Goal: Transaction & Acquisition: Purchase product/service

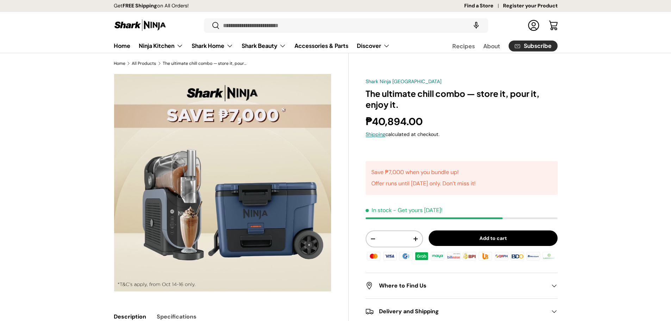
click at [134, 28] on img at bounding box center [140, 25] width 53 height 14
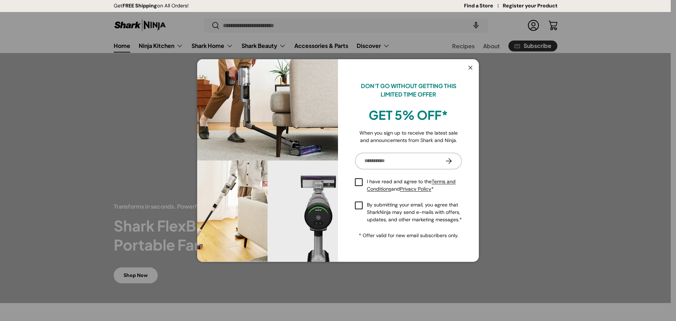
click at [469, 68] on button "Close" at bounding box center [470, 68] width 13 height 14
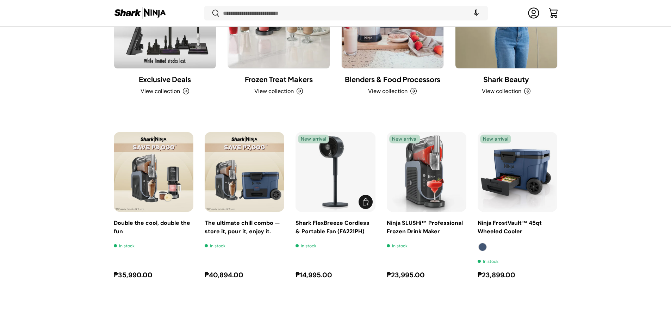
scroll to position [992, 0]
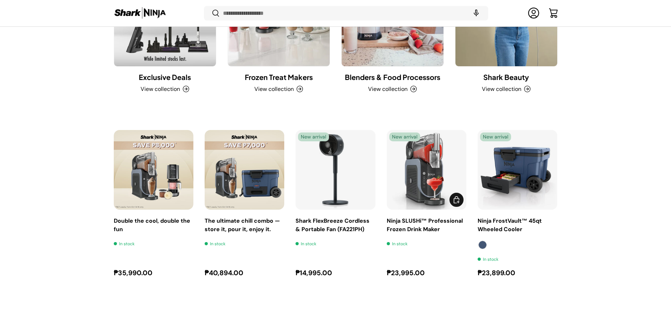
click at [430, 173] on link "Ninja SLUSHi™ Professional Frozen Drink Maker" at bounding box center [427, 170] width 80 height 80
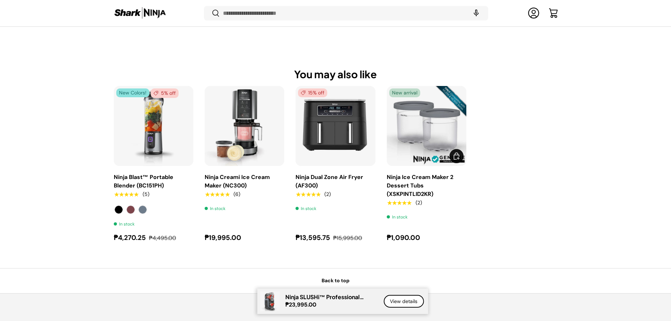
scroll to position [879, 0]
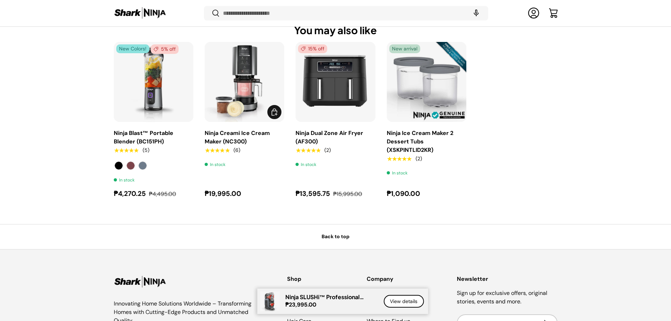
click at [0, 0] on img "Ninja Creami Ice Cream Maker (NC300)" at bounding box center [0, 0] width 0 height 0
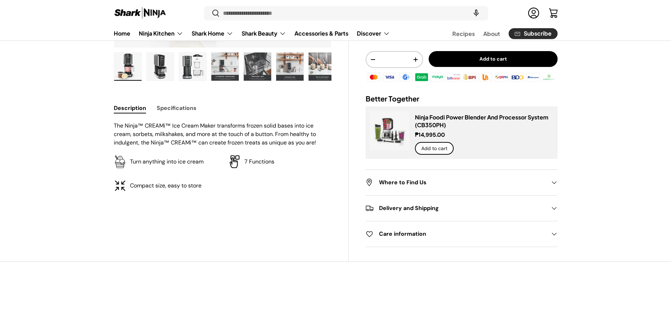
scroll to position [247, 0]
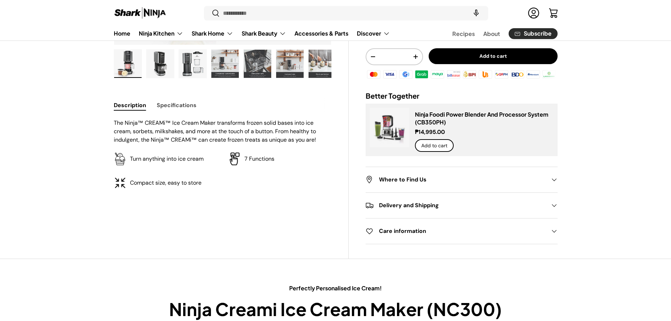
click at [230, 68] on img "Gallery Viewer" at bounding box center [224, 64] width 27 height 28
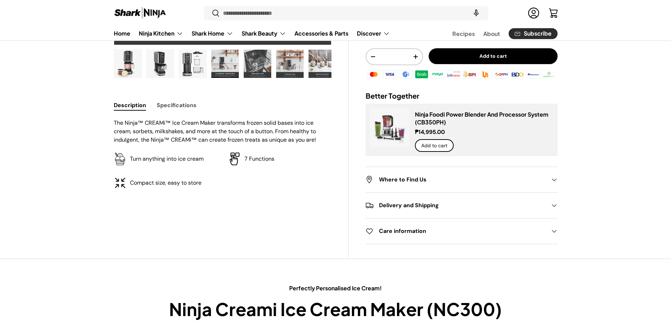
click at [222, 63] on img "Gallery Viewer" at bounding box center [224, 64] width 27 height 28
click at [267, 68] on img "Gallery Viewer" at bounding box center [257, 64] width 27 height 28
click at [327, 65] on img "Gallery Viewer" at bounding box center [322, 64] width 27 height 28
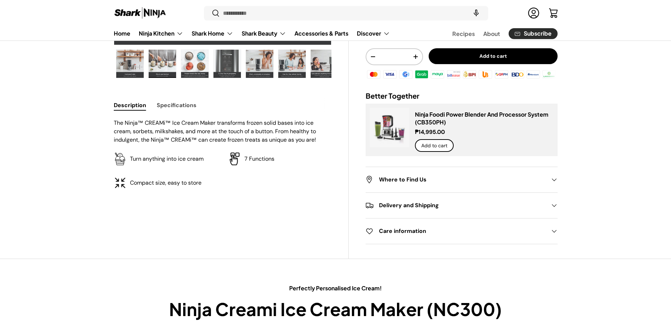
scroll to position [0, 194]
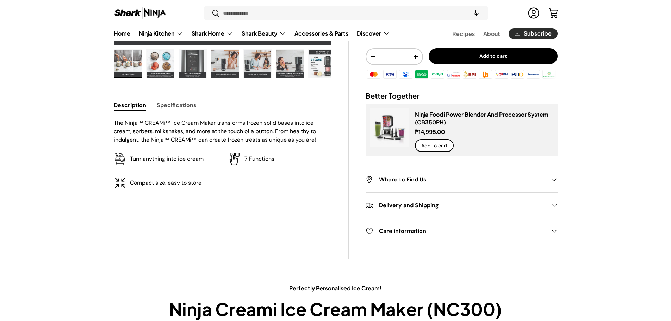
click at [288, 68] on img "Gallery Viewer" at bounding box center [289, 64] width 27 height 28
